Goal: Navigation & Orientation: Find specific page/section

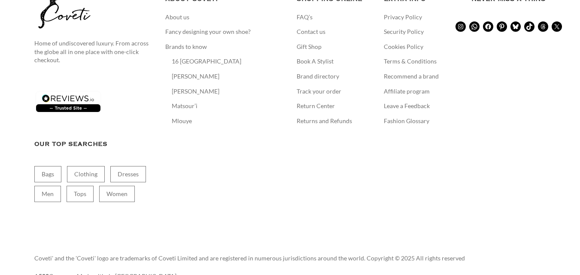
scroll to position [1435, 0]
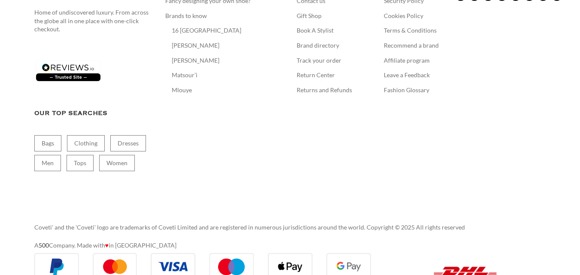
click at [285, 92] on aside "Home of undiscovered luxury. From across the globe all in one place with one-cl…" at bounding box center [289, 84] width 511 height 276
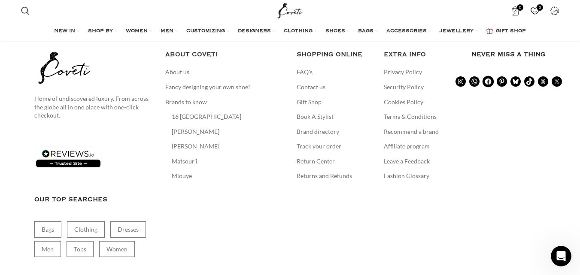
scroll to position [0, 0]
click at [490, 79] on icon at bounding box center [487, 82] width 6 height 6
click at [502, 79] on icon at bounding box center [501, 82] width 5 height 6
click at [416, 68] on link "Privacy Policy" at bounding box center [403, 72] width 39 height 9
click at [425, 112] on link "Terms & Conditions" at bounding box center [411, 116] width 54 height 9
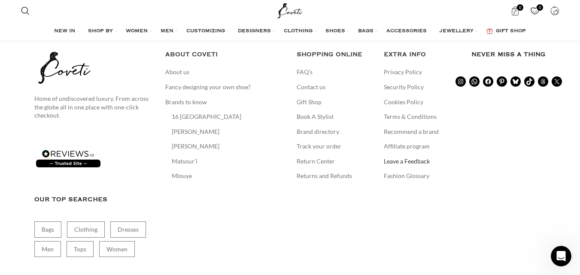
scroll to position [1990, 0]
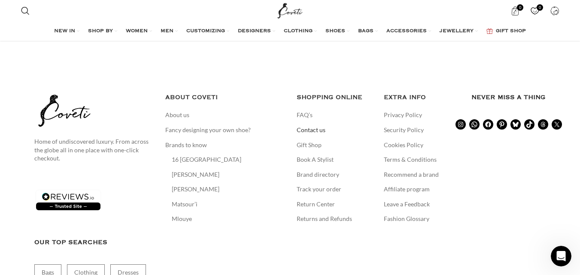
click at [312, 126] on link "Contact us" at bounding box center [311, 130] width 30 height 9
click at [176, 111] on link "About us" at bounding box center [177, 115] width 25 height 9
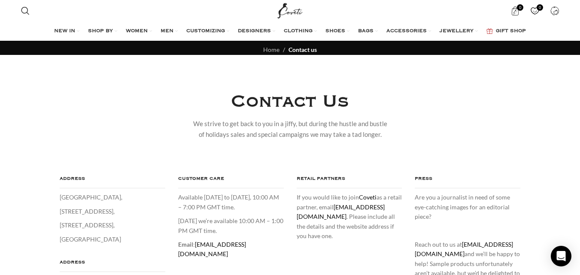
scroll to position [86, 0]
